Goal: Book appointment/travel/reservation

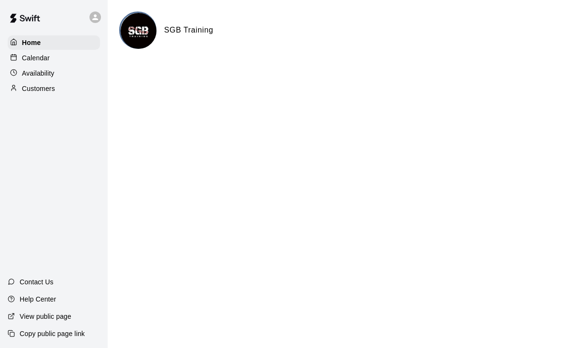
click at [44, 64] on div "Calendar" at bounding box center [54, 58] width 92 height 14
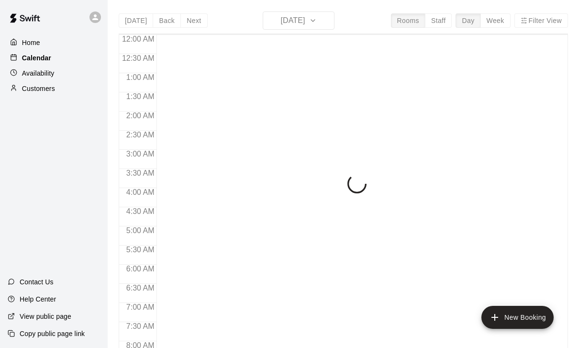
scroll to position [565, 0]
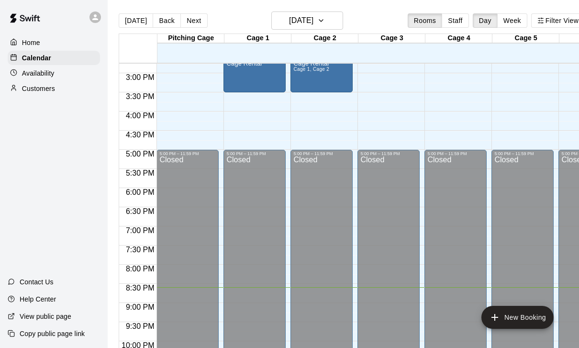
click at [197, 23] on button "Next" at bounding box center [193, 20] width 27 height 14
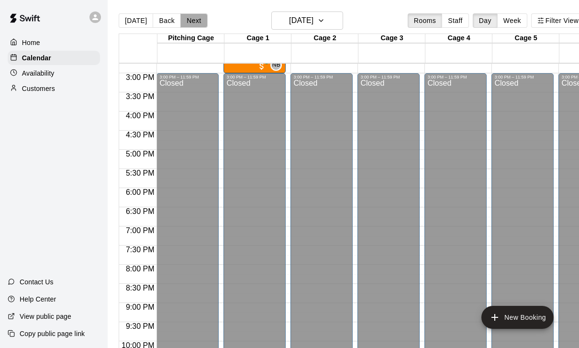
click at [196, 23] on button "Next" at bounding box center [193, 20] width 27 height 14
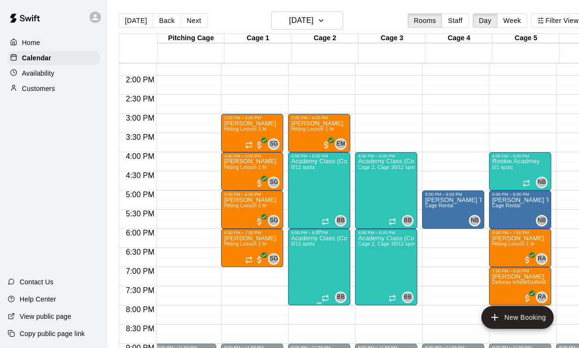
scroll to position [0, 3]
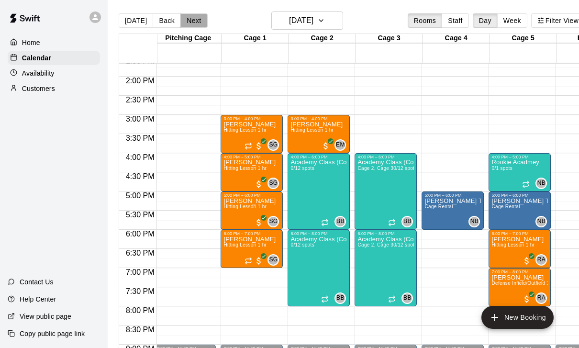
click at [191, 23] on button "Next" at bounding box center [193, 20] width 27 height 14
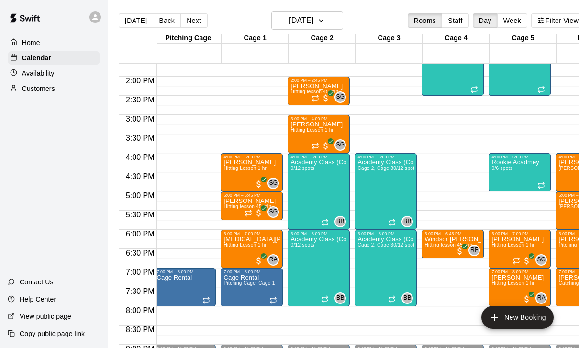
click at [176, 236] on div "12:00 AM – 1:00 PM Closed 7:00 PM – 8:00 PM Cage Rental 9:00 PM – 11:59 PM Clos…" at bounding box center [185, -1] width 62 height 919
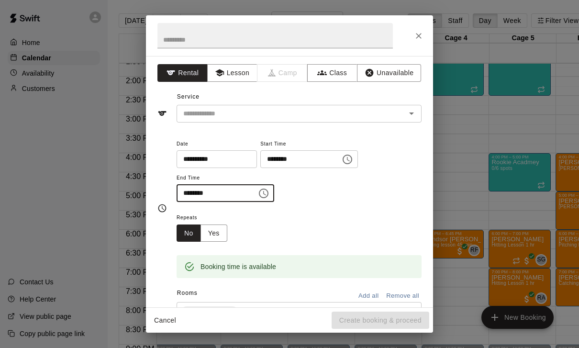
click at [188, 188] on input "********" at bounding box center [214, 193] width 74 height 18
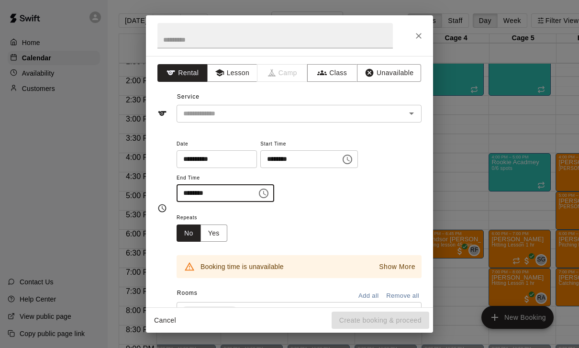
type input "********"
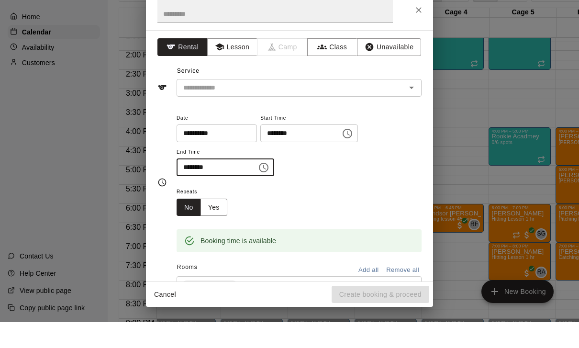
scroll to position [0, 0]
click at [245, 64] on button "Lesson" at bounding box center [232, 73] width 50 height 18
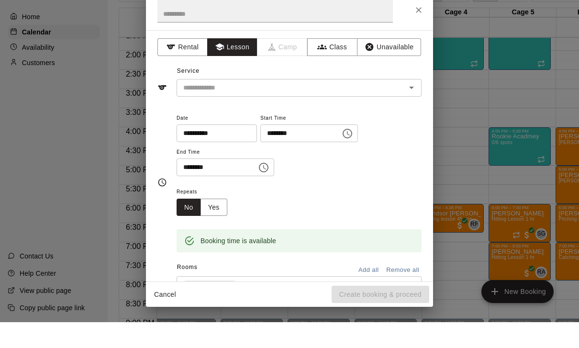
scroll to position [26, 0]
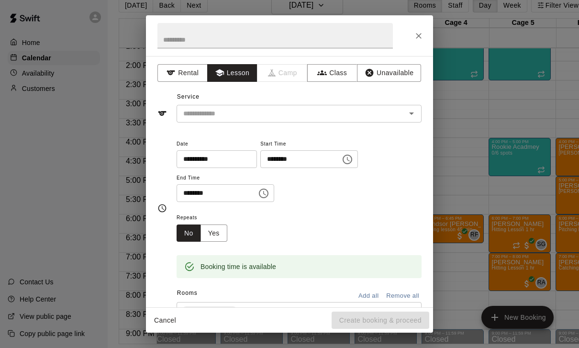
click at [227, 112] on input "text" at bounding box center [285, 114] width 211 height 12
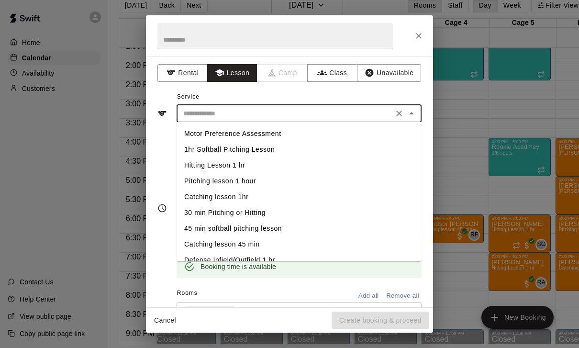
click at [212, 160] on li "Hitting Lesson 1 hr" at bounding box center [299, 166] width 245 height 16
type input "**********"
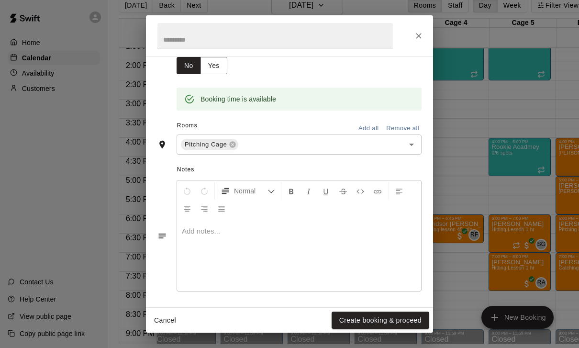
scroll to position [167, 0]
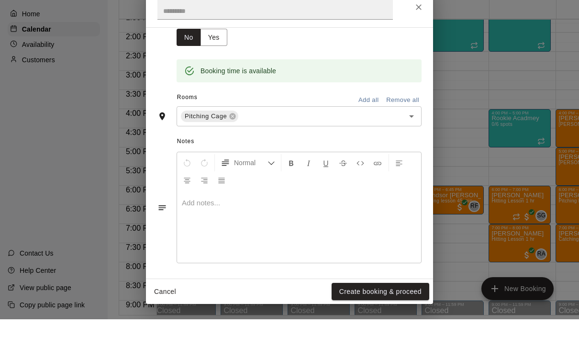
click at [358, 312] on button "Create booking & proceed" at bounding box center [381, 321] width 98 height 18
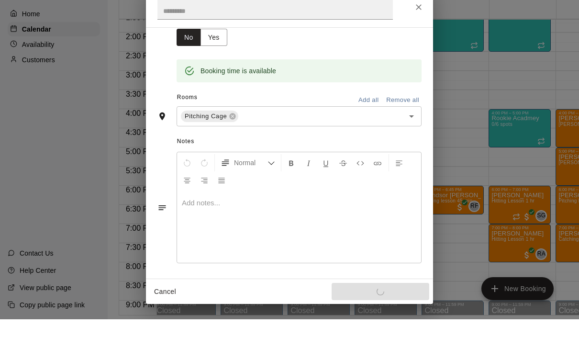
scroll to position [46, 0]
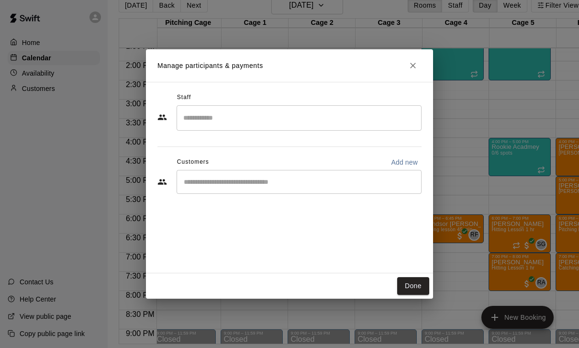
click at [232, 124] on input "Search staff" at bounding box center [299, 118] width 236 height 17
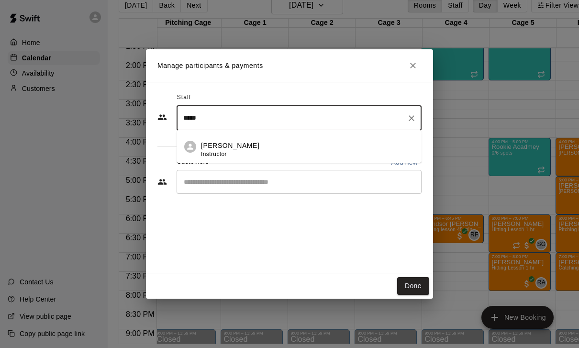
click at [205, 149] on p "[PERSON_NAME]" at bounding box center [230, 146] width 58 height 10
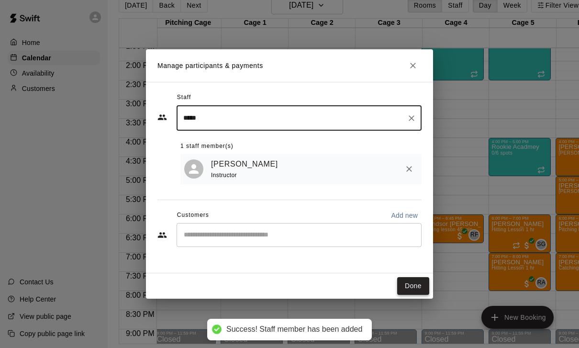
type input "*****"
click at [406, 288] on button "Done" at bounding box center [413, 286] width 32 height 18
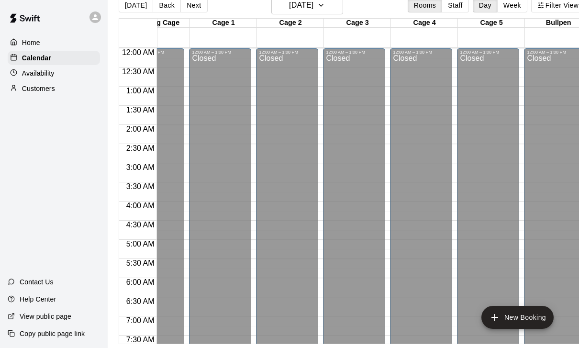
scroll to position [0, 34]
